Goal: Task Accomplishment & Management: Manage account settings

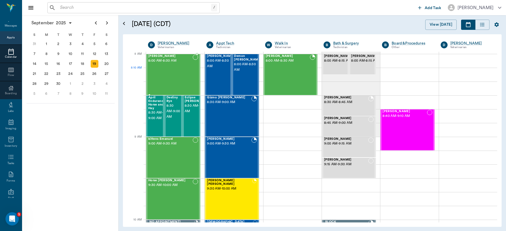
click at [178, 73] on div "Pepper Hailey 8:00 AM - 8:30 AM" at bounding box center [170, 74] width 44 height 40
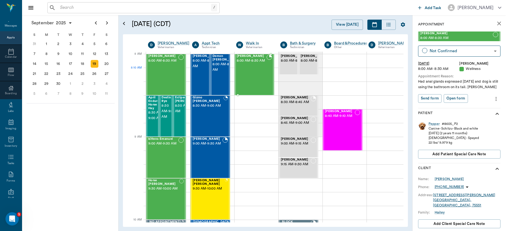
click at [247, 72] on div "[PERSON_NAME] 8:00 AM - 8:30 AM" at bounding box center [252, 74] width 30 height 40
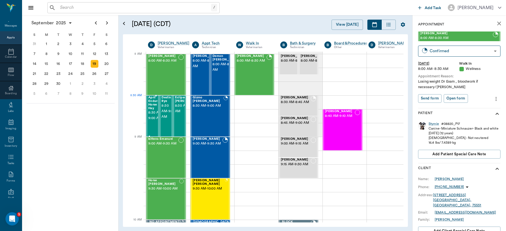
click at [150, 106] on span "April Endurance Horse and Hay" at bounding box center [156, 103] width 17 height 14
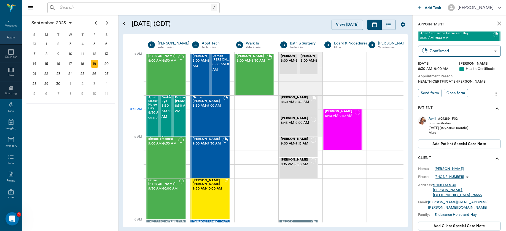
click at [165, 113] on span "8:30 AM - 9:00 AM" at bounding box center [169, 111] width 14 height 17
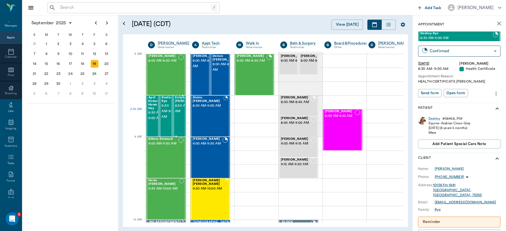
click at [174, 122] on div "Eclipse [PERSON_NAME] 8:30 AM - 9:00 AM" at bounding box center [179, 115] width 13 height 41
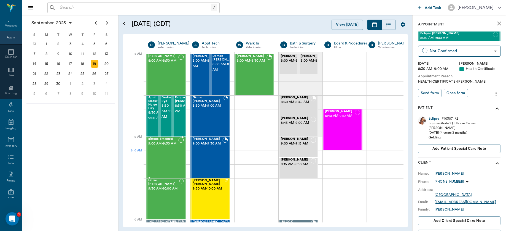
click at [161, 160] on div "kittens Emanuel 9:00 AM - 9:30 AM" at bounding box center [163, 157] width 30 height 40
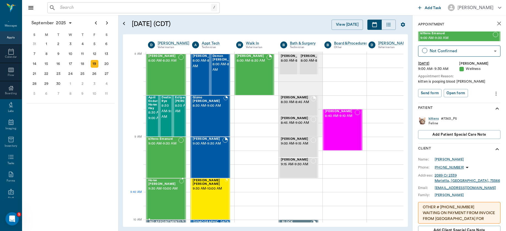
click at [163, 199] on div "Horse [PERSON_NAME] 9:30 AM - 10:00 AM" at bounding box center [163, 198] width 31 height 40
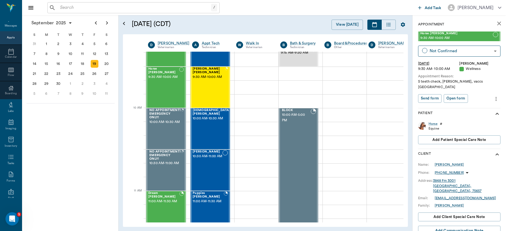
scroll to position [93, 0]
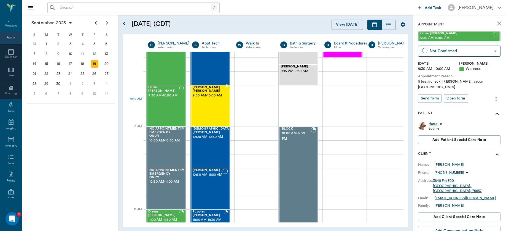
click at [216, 98] on span "9:30 AM - 10:00 AM" at bounding box center [209, 96] width 32 height 6
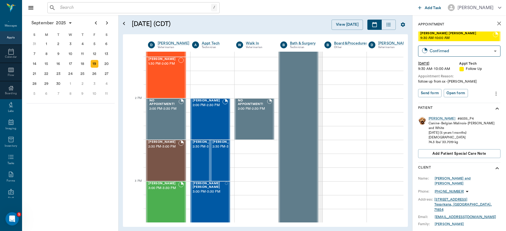
scroll to position [454, 0]
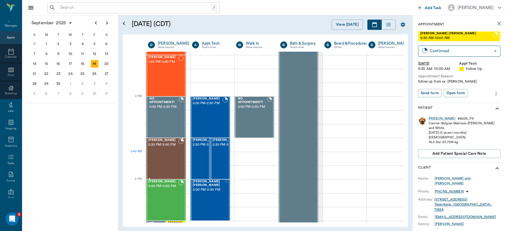
click at [161, 159] on div "[PERSON_NAME] 2:30 PM - 3:00 PM" at bounding box center [163, 158] width 30 height 40
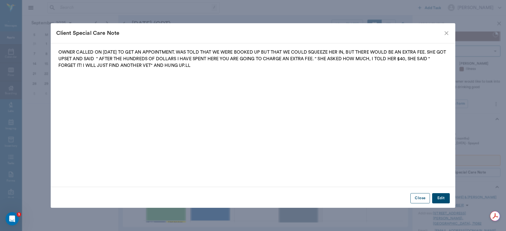
click at [417, 197] on button "Close" at bounding box center [421, 198] width 20 height 10
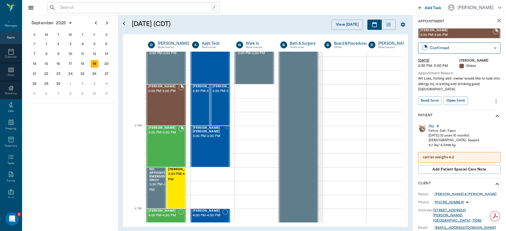
scroll to position [518, 0]
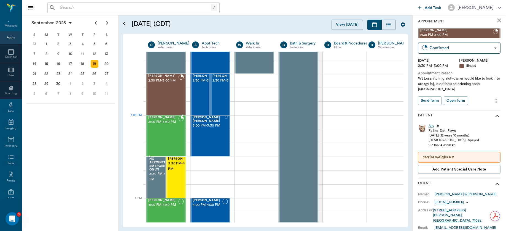
click at [158, 126] on div "[PERSON_NAME] 3:00 PM - 3:30 PM" at bounding box center [163, 136] width 30 height 40
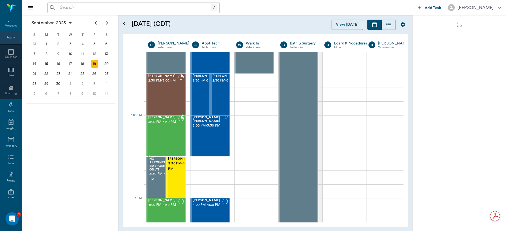
scroll to position [0, 0]
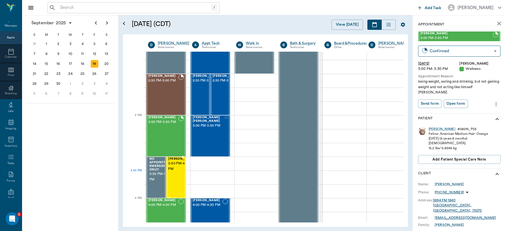
click at [177, 172] on span "3:30 PM - 4:00 PM" at bounding box center [183, 166] width 28 height 11
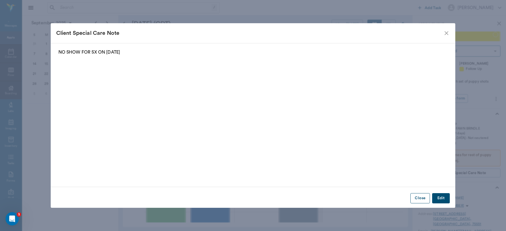
click at [420, 199] on button "Close" at bounding box center [421, 198] width 20 height 10
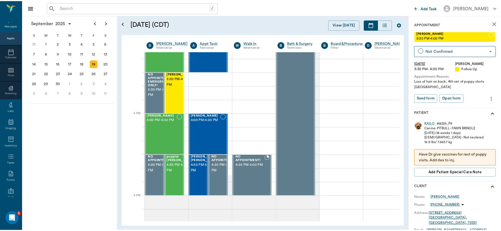
scroll to position [604, 0]
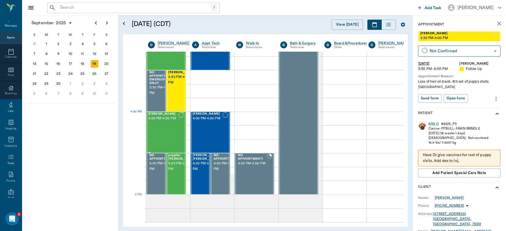
click at [170, 122] on div "[PERSON_NAME] 4:00 PM - 4:30 PM" at bounding box center [163, 132] width 30 height 40
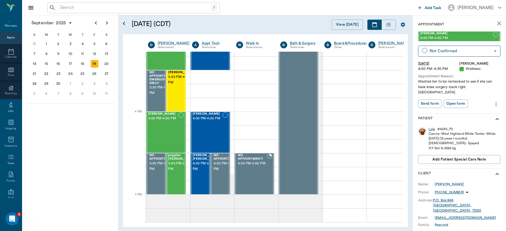
click at [434, 127] on div "Lola" at bounding box center [432, 129] width 7 height 5
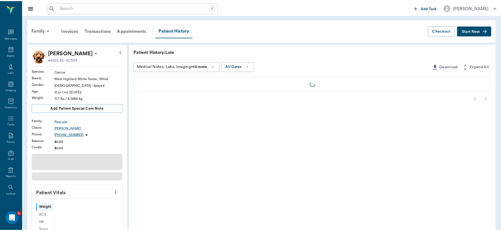
scroll to position [10, 0]
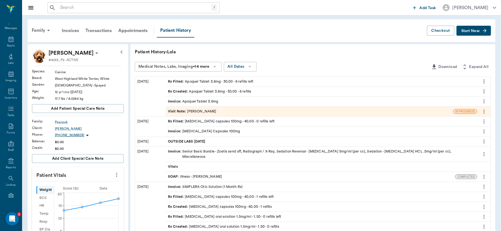
click at [196, 174] on div "SOAP : Illness - [PERSON_NAME]" at bounding box center [195, 176] width 54 height 5
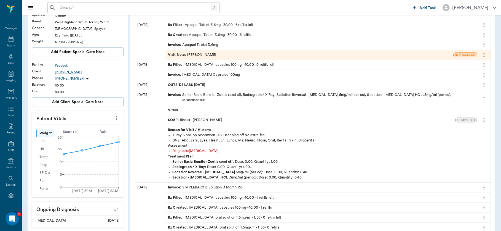
scroll to position [98, 0]
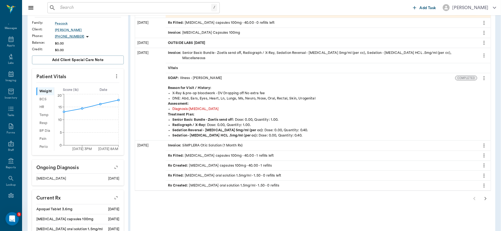
click at [485, 195] on icon "button" at bounding box center [485, 198] width 7 height 7
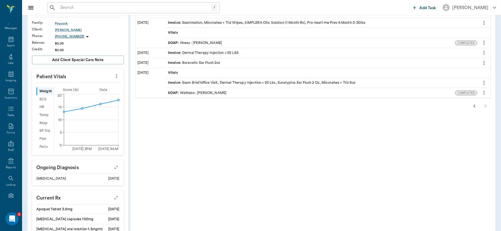
scroll to position [21, 0]
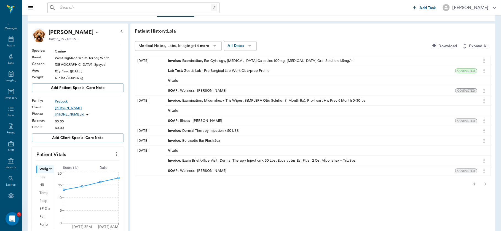
click at [217, 90] on div "SOAP : Wellness - [PERSON_NAME]" at bounding box center [197, 90] width 58 height 5
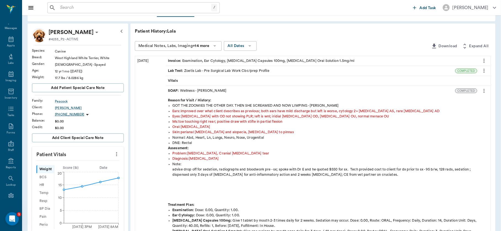
click at [217, 90] on div "SOAP : Wellness - [PERSON_NAME]" at bounding box center [197, 90] width 58 height 5
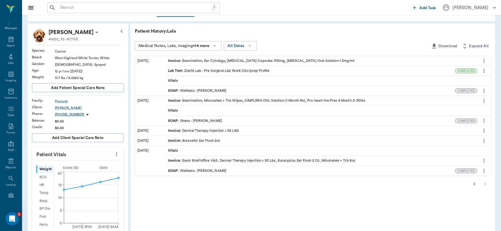
click at [217, 90] on div "SOAP : Wellness - [PERSON_NAME]" at bounding box center [197, 90] width 58 height 5
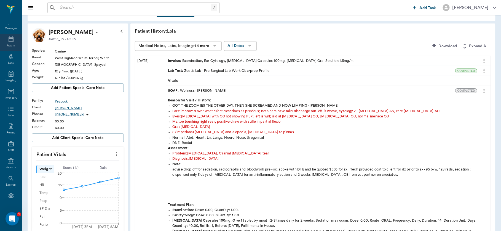
click at [8, 41] on icon at bounding box center [11, 39] width 7 height 7
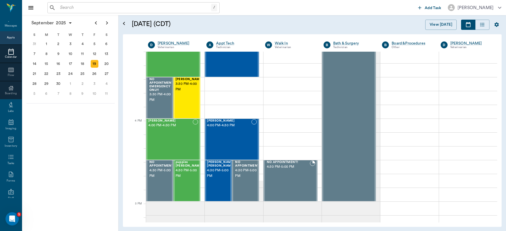
scroll to position [595, 0]
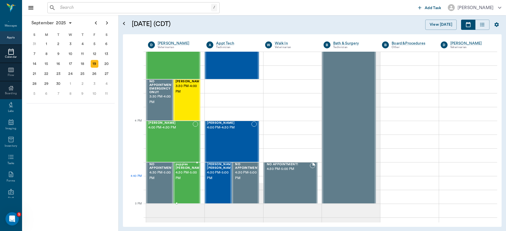
click at [180, 182] on div "puppies [PERSON_NAME] 4:30 PM - 5:00 PM" at bounding box center [190, 182] width 28 height 40
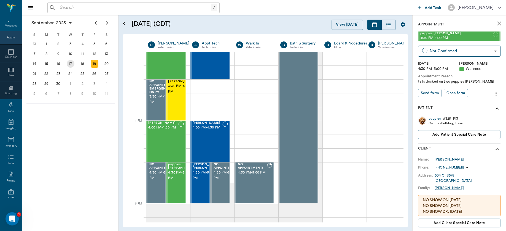
click at [66, 61] on div "17" at bounding box center [71, 64] width 12 height 10
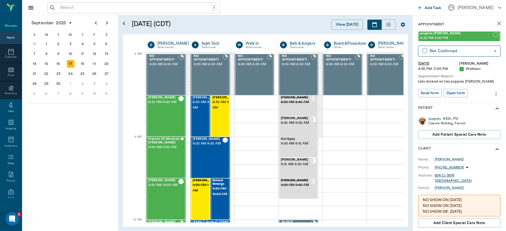
scroll to position [0, 0]
click at [162, 115] on div "[PERSON_NAME] 8:30 AM - 9:00 AM" at bounding box center [163, 116] width 30 height 40
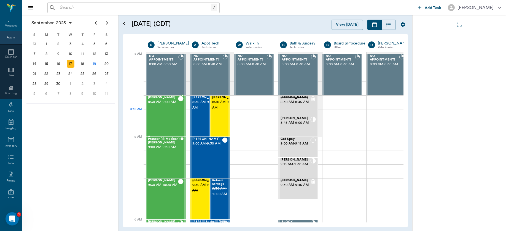
click at [162, 115] on div "[PERSON_NAME] 8:30 AM - 9:00 AM" at bounding box center [163, 116] width 30 height 40
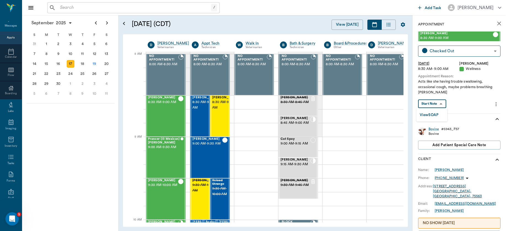
click at [436, 104] on body "/ ​ Add Task [PERSON_NAME] Nectar Messages Appts Calendar Flow Boarding Labs Im…" at bounding box center [253, 115] width 506 height 231
click at [431, 116] on button "View SOAP" at bounding box center [429, 115] width 19 height 6
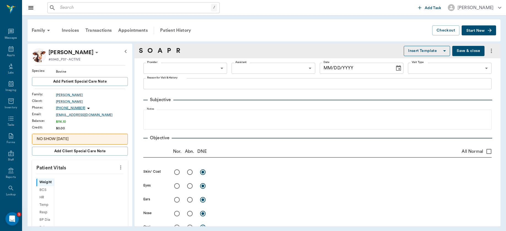
scroll to position [10, 0]
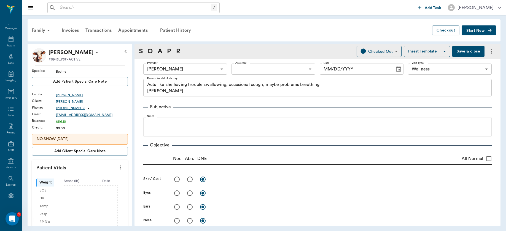
type input "63ec2f075fda476ae8351a4d"
type input "65d2be4f46e3a538d89b8c14"
type textarea "Acts like she having trouble swallowing, occasional cough, maybe problems breat…"
radio input "true"
type textarea "muffled?"
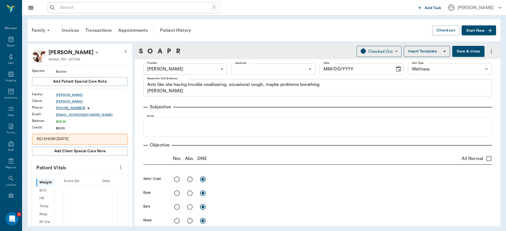
radio input "true"
type textarea "muffled?"
radio input "true"
type textarea "Very large multiple [MEDICAL_DATA] in abdomen palpated"
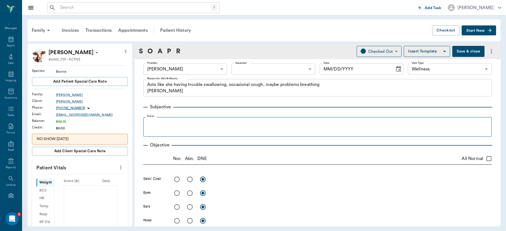
type input "[DATE]"
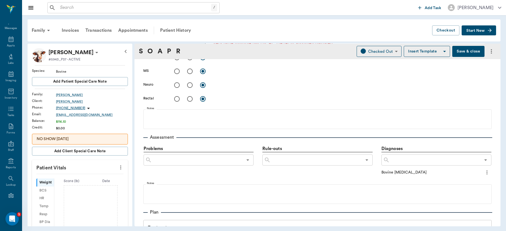
scroll to position [200, 0]
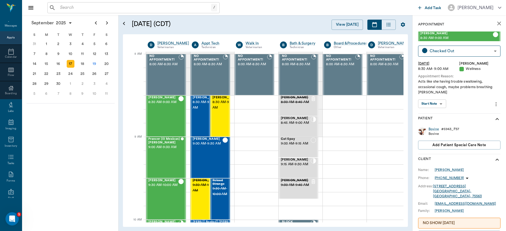
scroll to position [0, 0]
click at [165, 151] on div "Prancer (lil Mexican) [PERSON_NAME] 9:00 AM - 9:30 AM" at bounding box center [164, 157] width 33 height 40
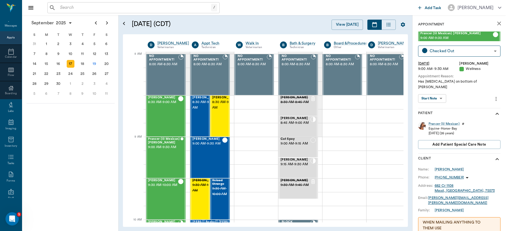
click at [434, 91] on body "/ ​ Add Task [PERSON_NAME] Nectar Messages Appts Calendar Flow Boarding Labs Im…" at bounding box center [253, 115] width 506 height 231
click at [434, 101] on button "View SOAP" at bounding box center [429, 104] width 19 height 6
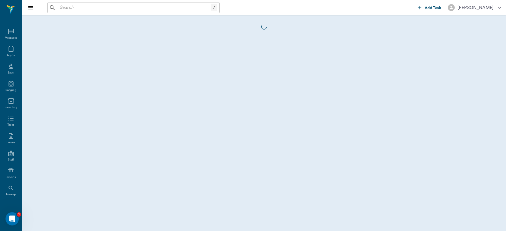
click at [434, 101] on div at bounding box center [264, 122] width 484 height 215
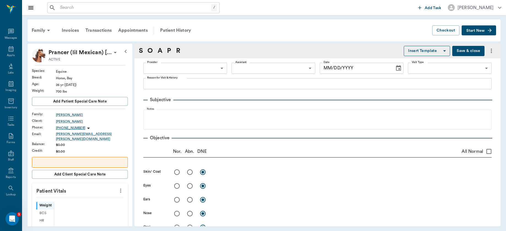
scroll to position [10, 0]
type input "63ec2f075fda476ae8351a4d"
type input "65d2be4f46e3a538d89b8c14"
type textarea "Has [MEDICAL_DATA] on bottom of [PERSON_NAME]"
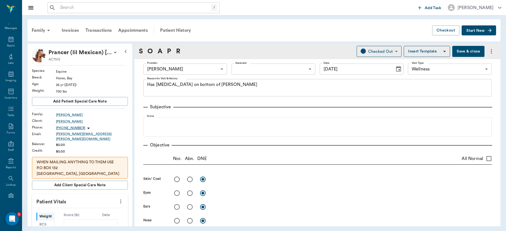
type input "[DATE]"
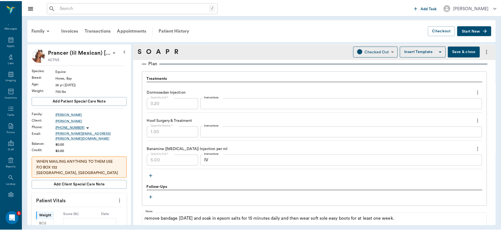
scroll to position [429, 0]
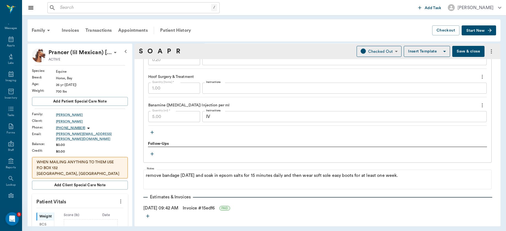
click at [456, 54] on button "Save & close" at bounding box center [469, 51] width 32 height 11
